Goal: Complete application form: Complete application form

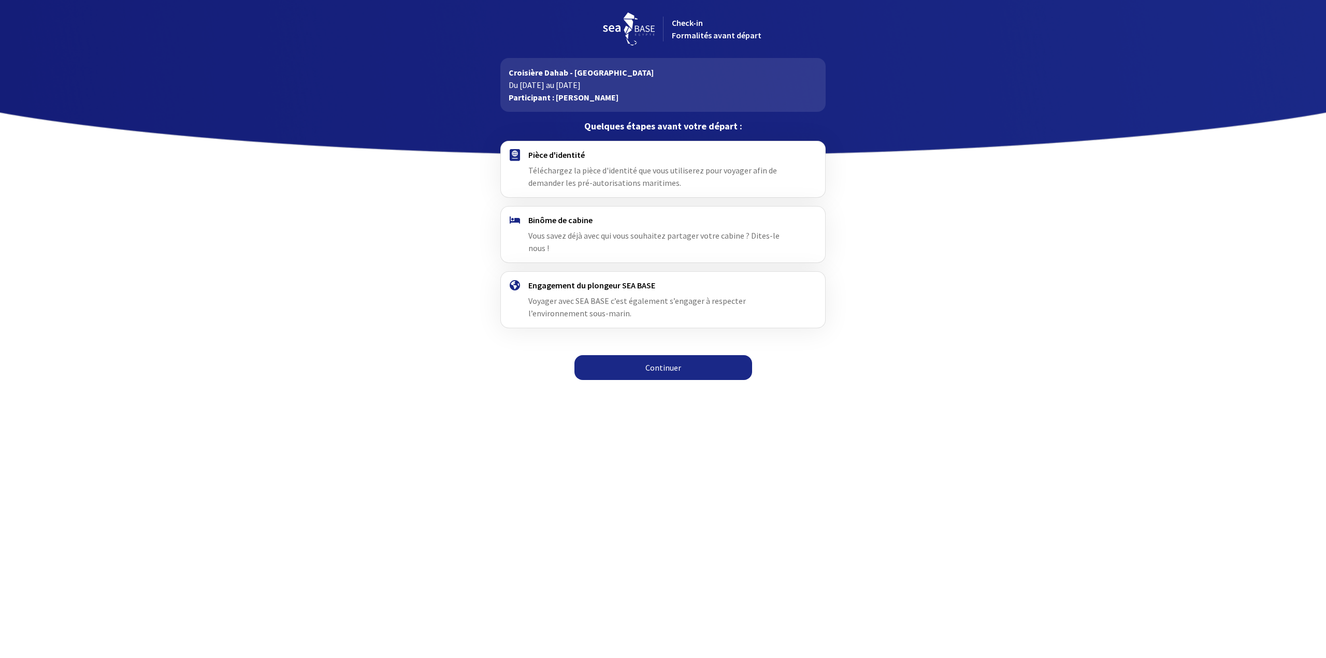
click at [594, 158] on h4 "Pièce d'identité" at bounding box center [662, 155] width 269 height 10
click at [556, 157] on h4 "Pièce d'identité" at bounding box center [662, 155] width 269 height 10
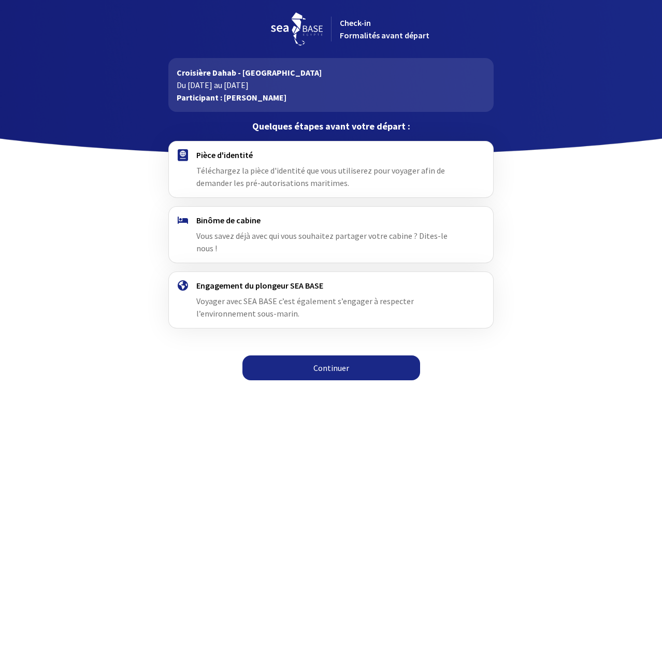
click at [222, 168] on span "Téléchargez la pièce d'identité que vous utiliserez pour voyager afin de demand…" at bounding box center [320, 176] width 249 height 23
click at [312, 362] on link "Continuer" at bounding box center [331, 367] width 178 height 25
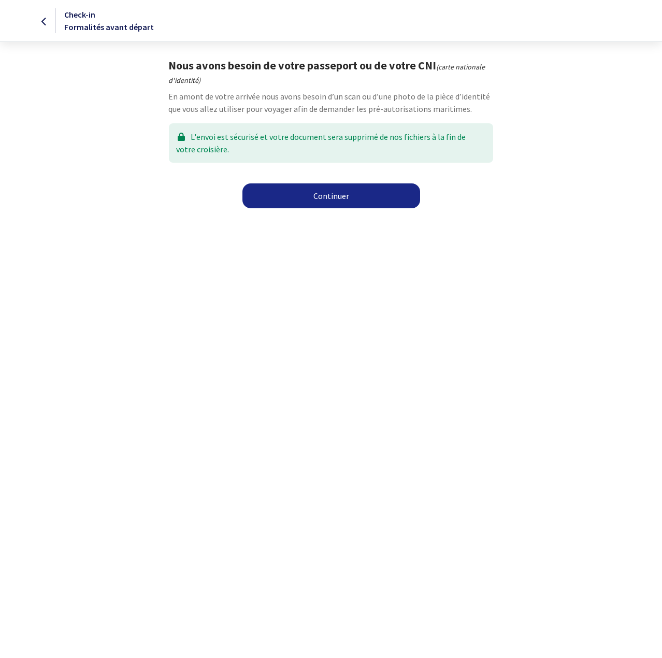
click at [354, 200] on link "Continuer" at bounding box center [331, 195] width 178 height 25
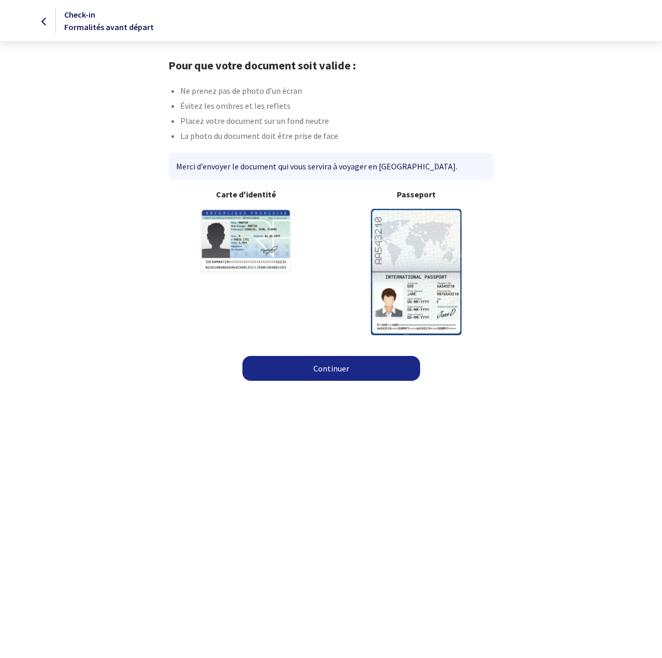
click at [409, 238] on img at bounding box center [416, 272] width 91 height 126
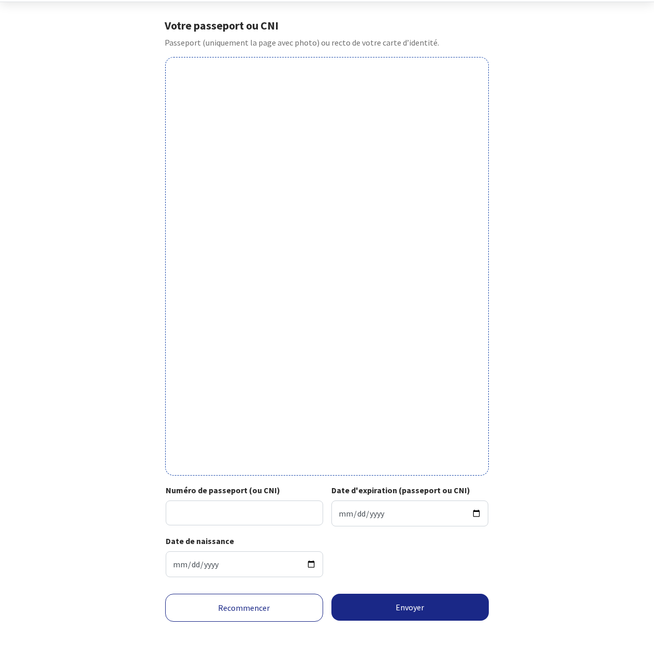
scroll to position [41, 0]
click at [548, 48] on div "Votre passeport ou CNI Passeport (uniquement la page avec photo) ou recto de vo…" at bounding box center [327, 301] width 585 height 566
click at [617, 286] on div "Votre passeport ou CNI Passeport (uniquement la page avec photo) ou recto de vo…" at bounding box center [327, 301] width 585 height 566
click at [204, 510] on input "Numéro de passeport (ou CNI)" at bounding box center [244, 511] width 157 height 25
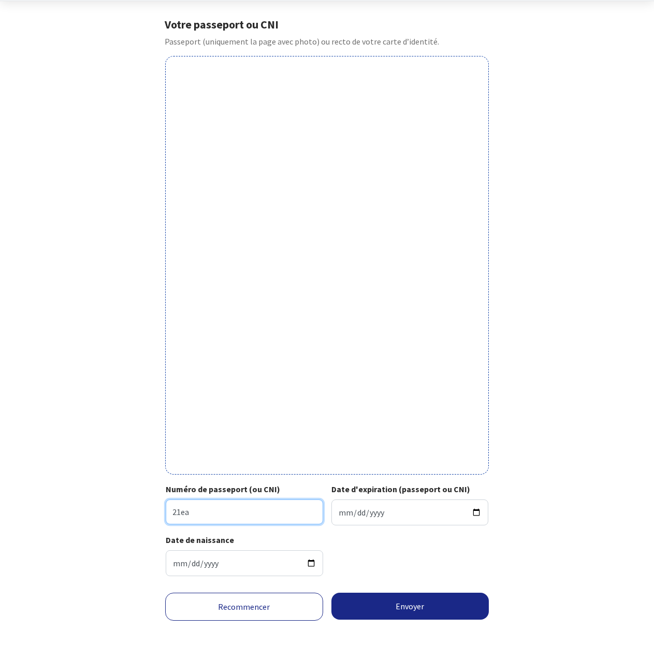
type input "21EA05284"
click at [351, 512] on input "Date d'expiration (passeport ou CNI)" at bounding box center [409, 512] width 157 height 26
click at [337, 511] on input "Date d'expiration (passeport ou CNI)" at bounding box center [409, 512] width 157 height 26
drag, startPoint x: 338, startPoint y: 514, endPoint x: 351, endPoint y: 516, distance: 13.1
click at [339, 514] on input "Date d'expiration (passeport ou CNI)" at bounding box center [409, 512] width 157 height 26
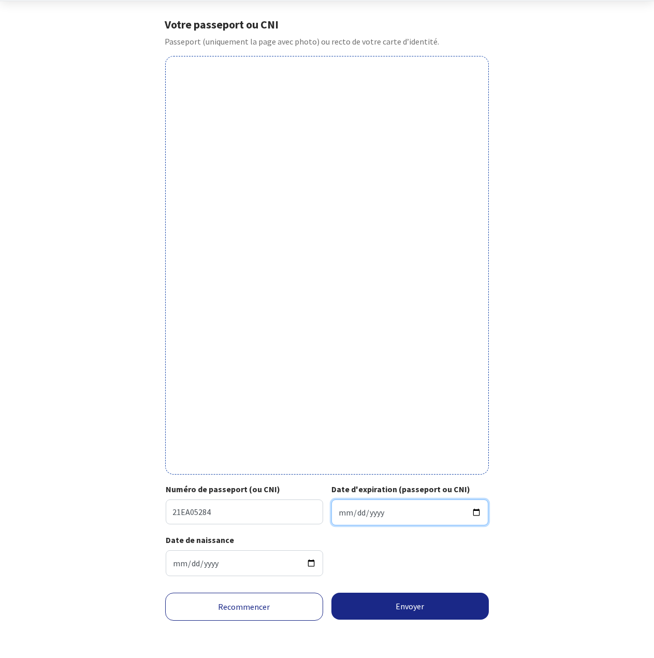
type input "2031-12-12"
type input "2031-09-12"
click at [405, 551] on div "Date de naissance 1981-05-27" at bounding box center [327, 558] width 323 height 51
click at [549, 469] on div "Votre passeport ou CNI Passeport (uniquement la page avec photo) ou recto de vo…" at bounding box center [327, 301] width 585 height 566
drag, startPoint x: 586, startPoint y: 428, endPoint x: 657, endPoint y: 3, distance: 431.1
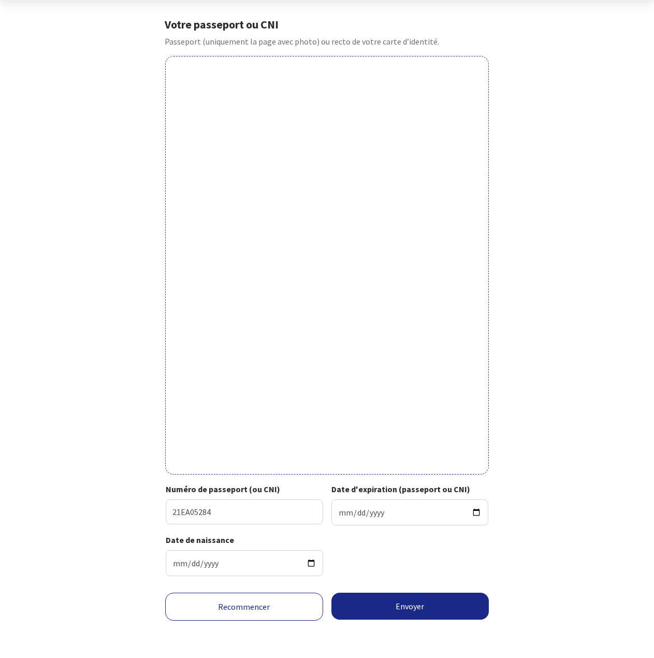
click at [586, 401] on div "Votre passeport ou CNI Passeport (uniquement la page avec photo) ou recto de vo…" at bounding box center [327, 301] width 585 height 566
click at [377, 604] on button "Envoyer" at bounding box center [410, 605] width 158 height 27
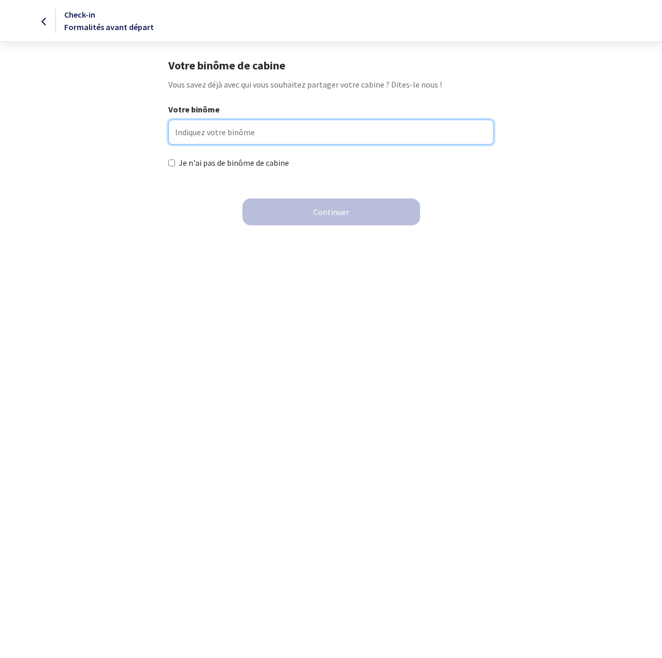
click at [280, 139] on input "Votre binôme" at bounding box center [330, 132] width 325 height 25
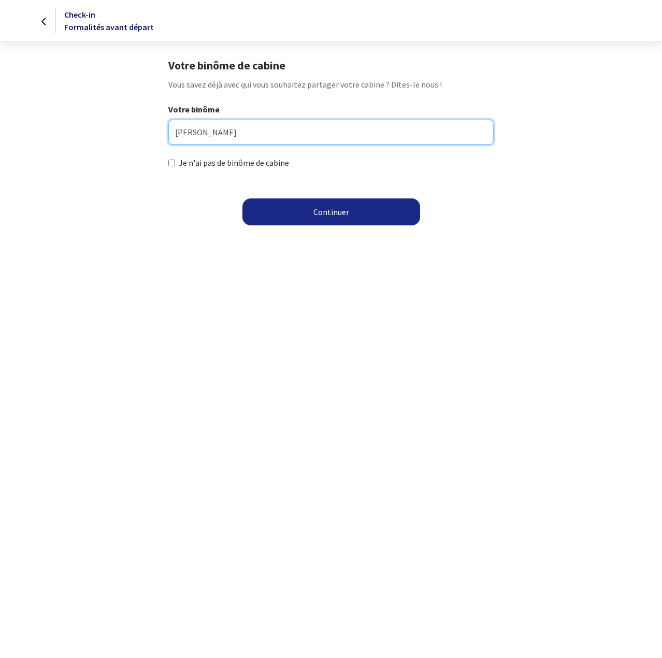
type input "Frederic BESSE"
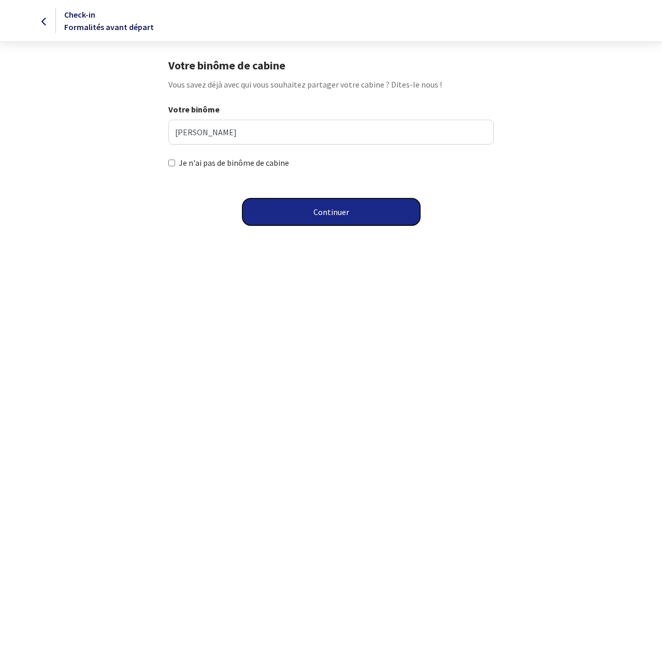
click at [318, 206] on button "Continuer" at bounding box center [331, 211] width 178 height 27
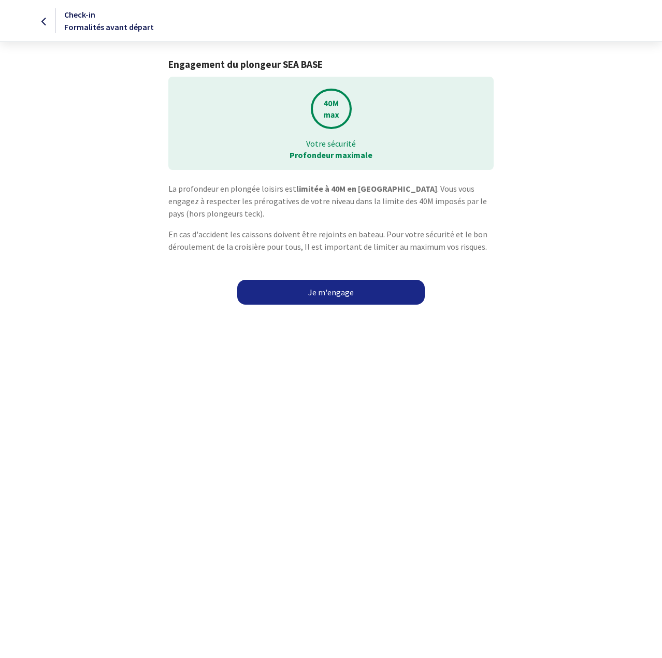
click at [310, 286] on link "Je m'engage" at bounding box center [330, 292] width 187 height 25
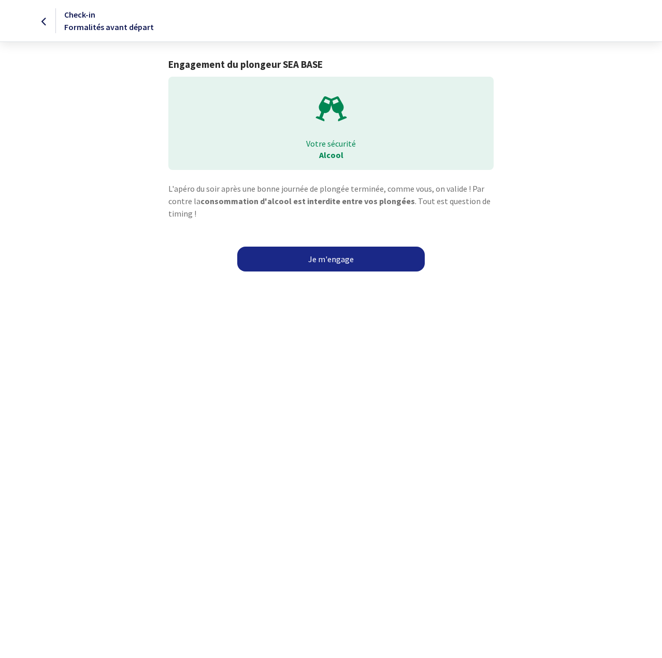
click at [353, 264] on link "Je m'engage" at bounding box center [330, 258] width 187 height 25
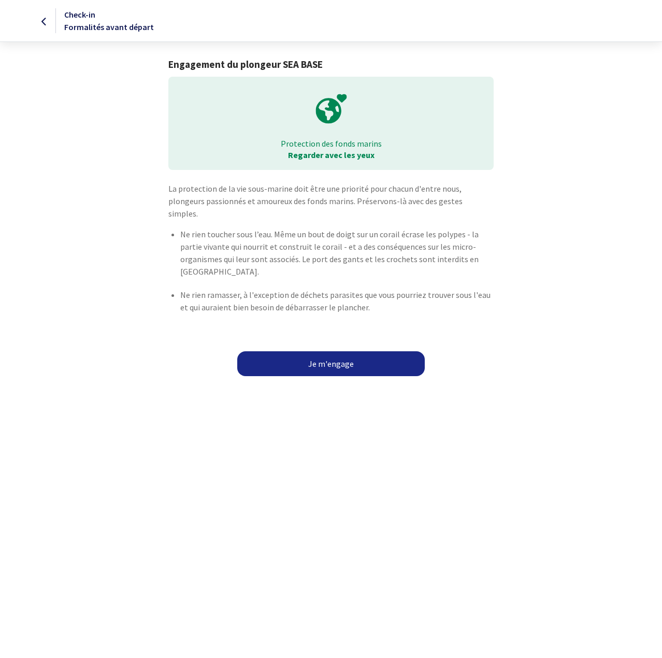
click at [311, 352] on link "Je m'engage" at bounding box center [330, 363] width 187 height 25
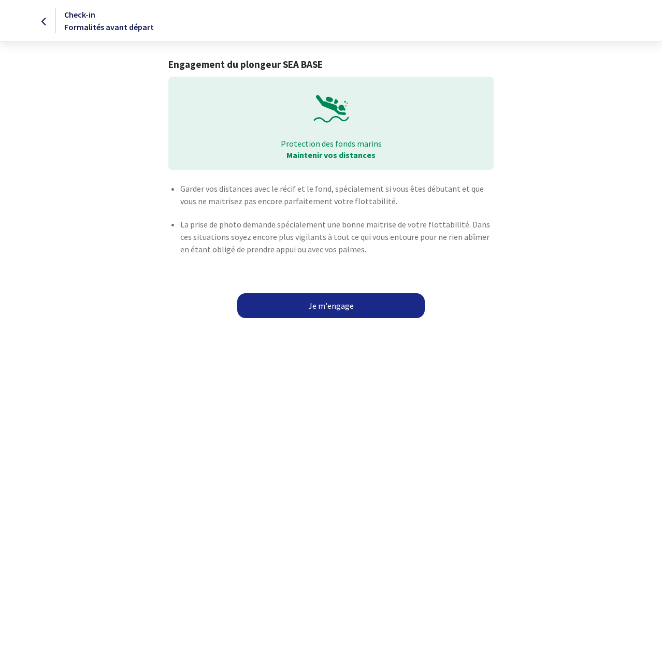
click at [335, 306] on link "Je m'engage" at bounding box center [330, 305] width 187 height 25
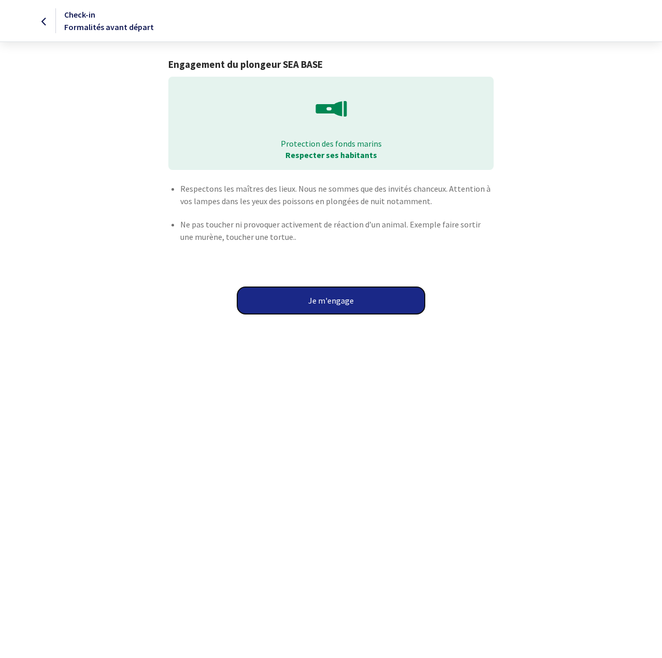
click at [328, 303] on button "Je m'engage" at bounding box center [330, 300] width 187 height 27
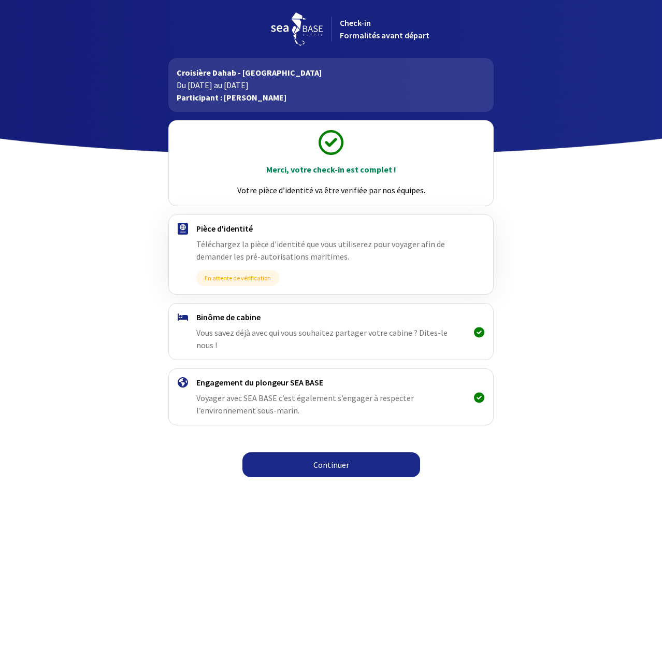
click at [362, 452] on link "Continuer" at bounding box center [331, 464] width 178 height 25
